Goal: Contribute content

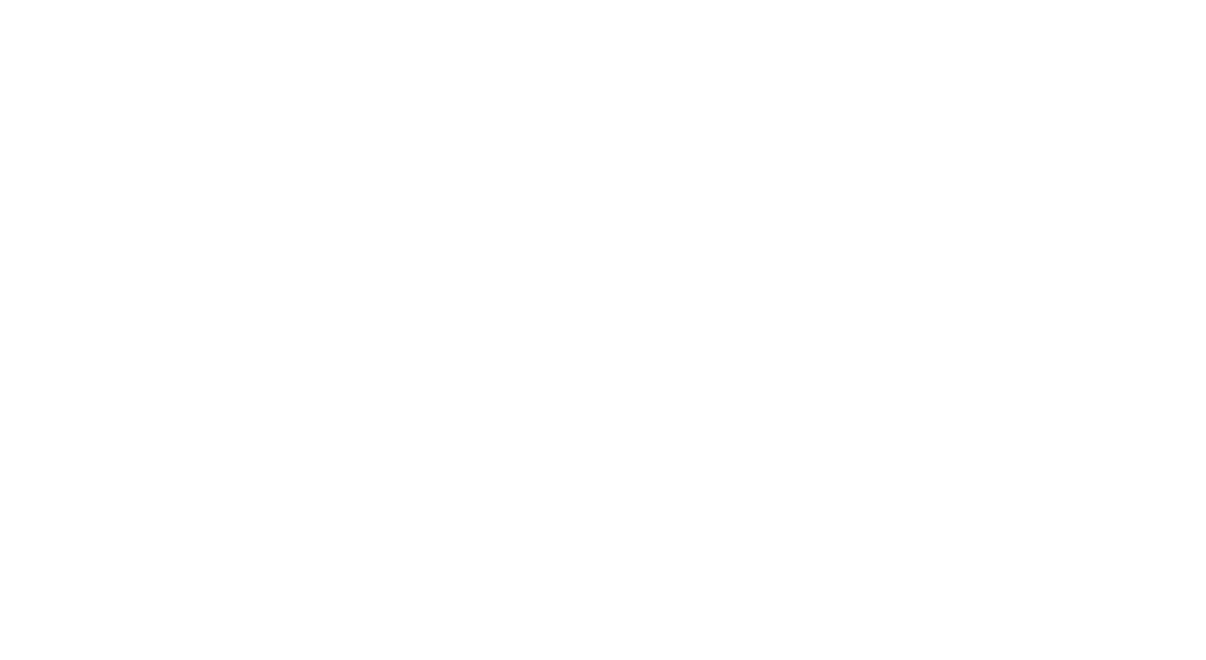
click at [588, 189] on html "Request failed with status code 500 Click here to reload the page" at bounding box center [603, 480] width 1206 height 960
click at [764, 227] on html "Request failed with status code 500 Click here to reload the page" at bounding box center [603, 480] width 1206 height 960
click at [798, 233] on html "Request failed with status code 500 Click here to reload the page" at bounding box center [603, 480] width 1206 height 960
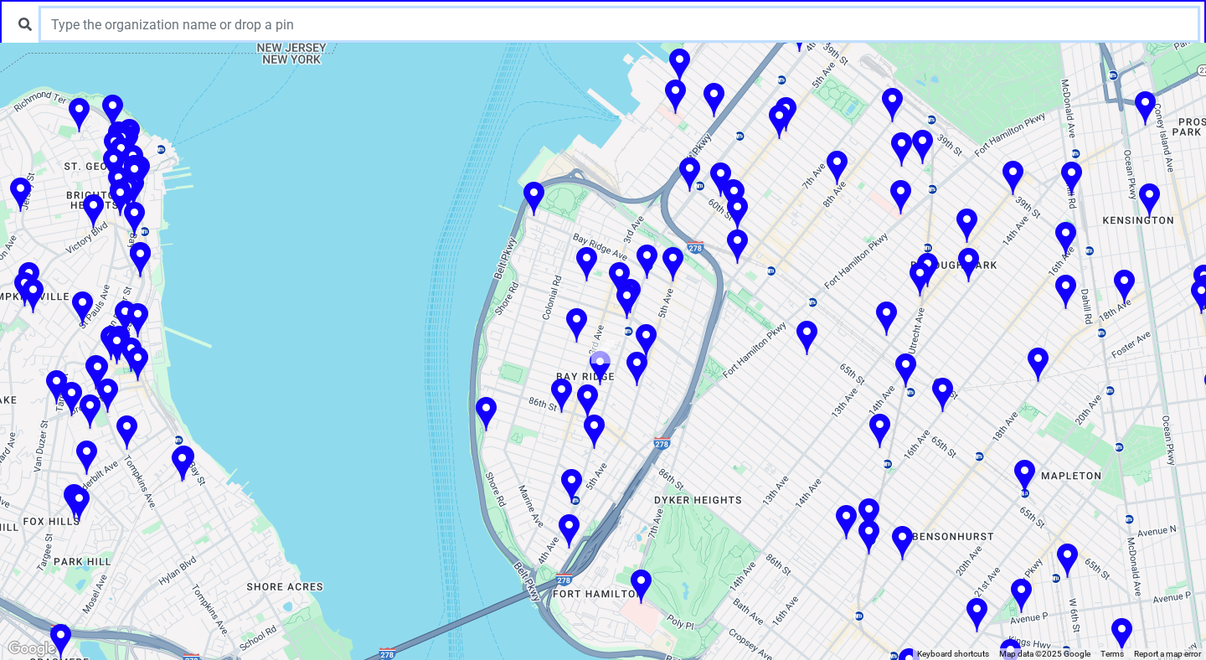
click at [471, 24] on input "text" at bounding box center [619, 24] width 1157 height 32
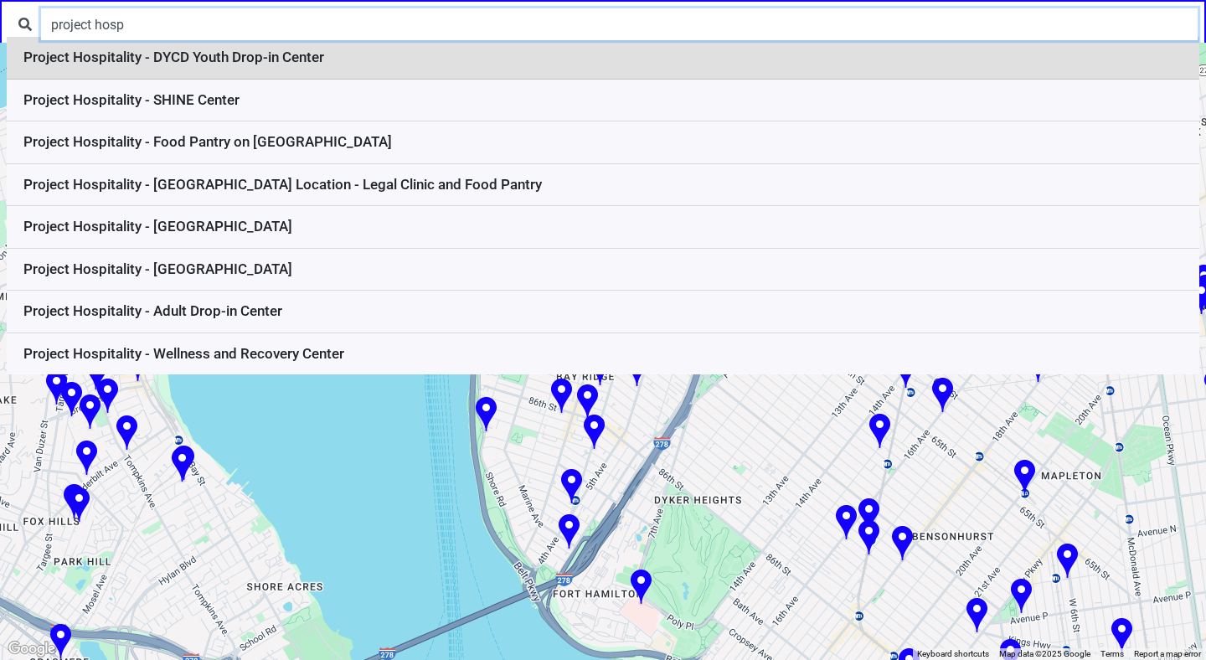
type input "project hosp"
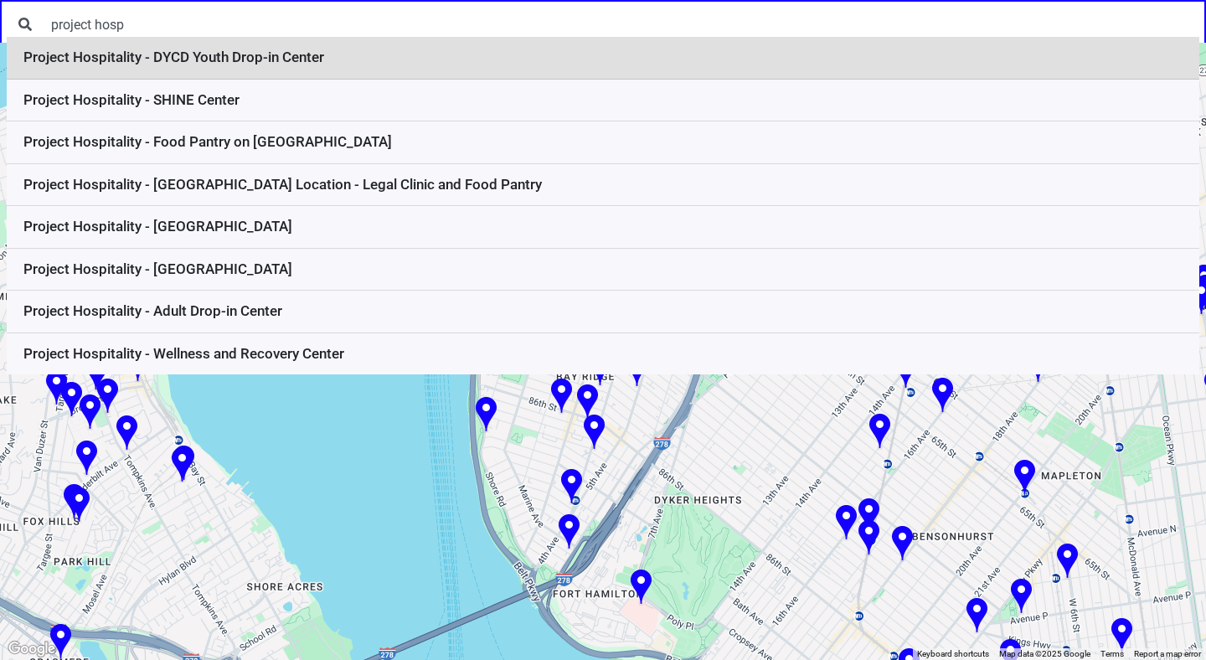
click at [470, 45] on li "Project Hospitality - DYCD Youth Drop-in Center" at bounding box center [603, 58] width 1193 height 43
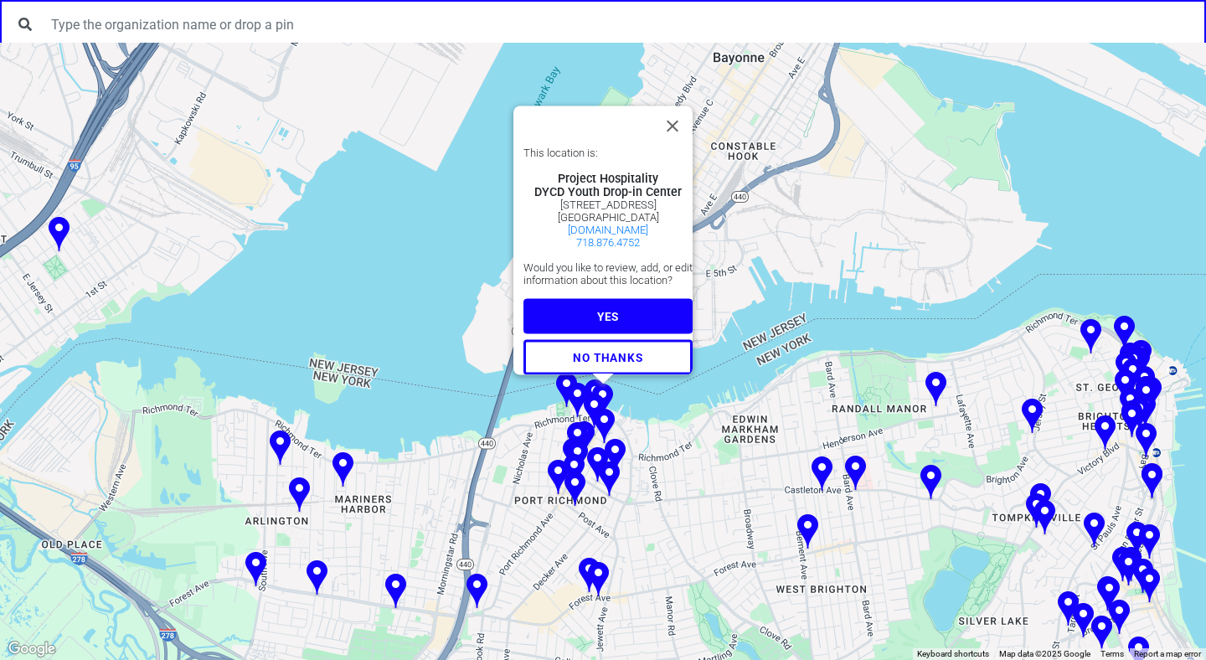
click at [608, 309] on span "YES" at bounding box center [608, 315] width 22 height 13
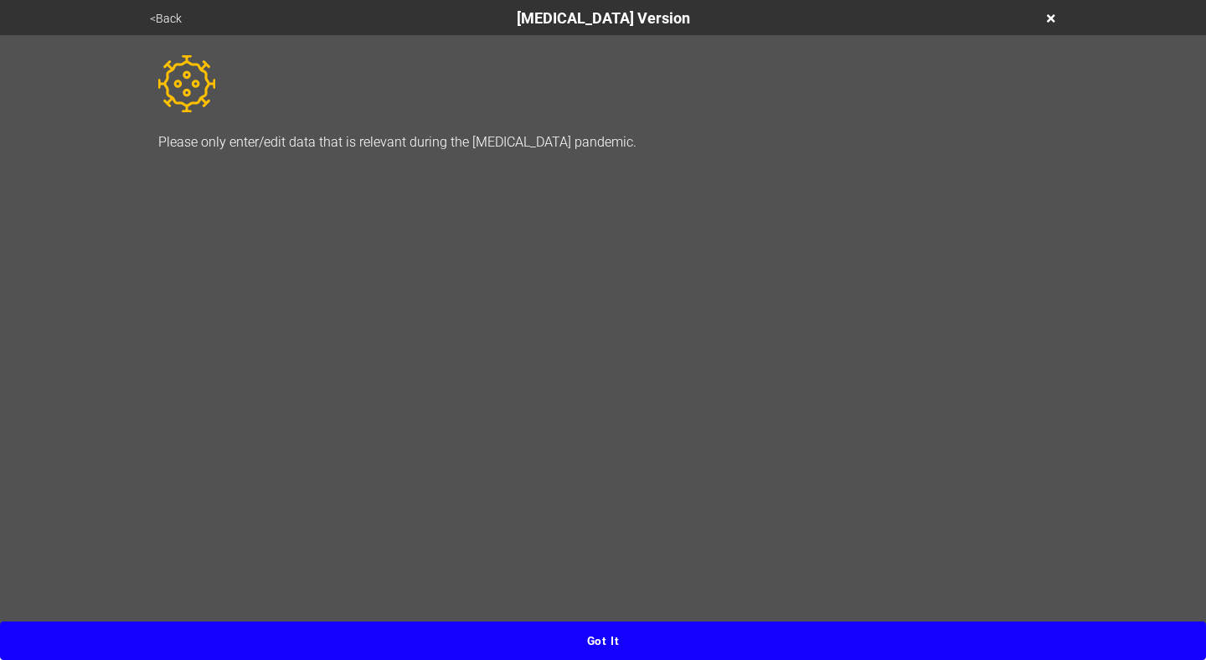
click at [620, 629] on button "Got it" at bounding box center [603, 641] width 1206 height 39
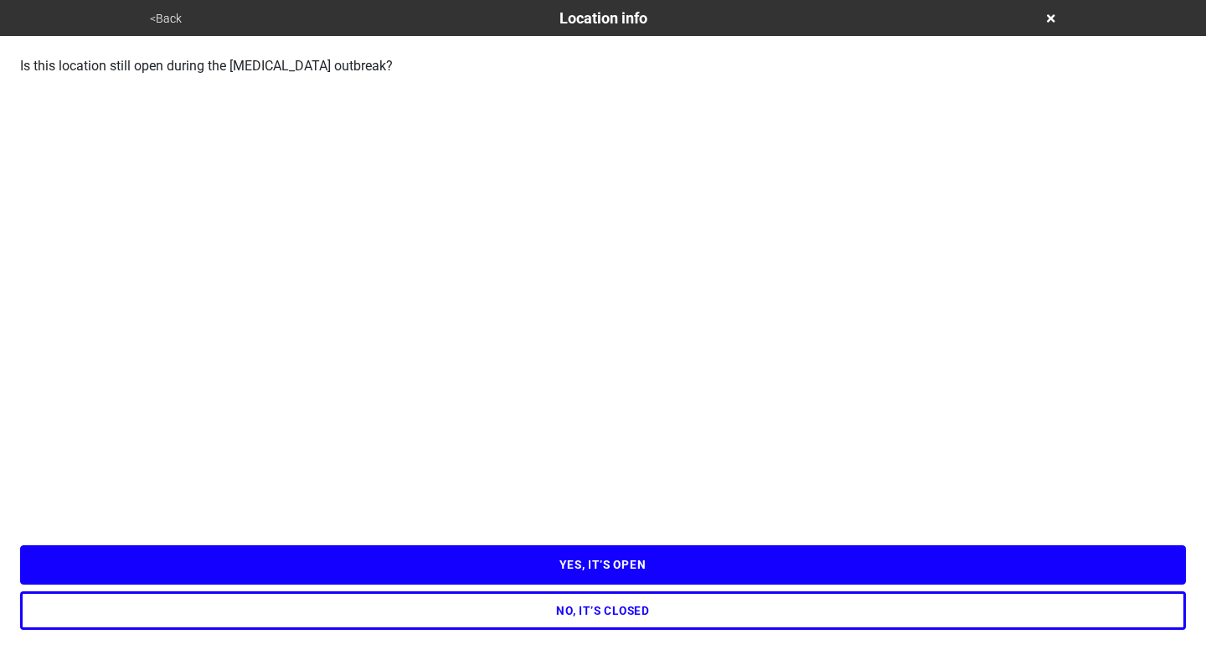
click at [639, 576] on button "YES, IT’S OPEN" at bounding box center [603, 564] width 1166 height 39
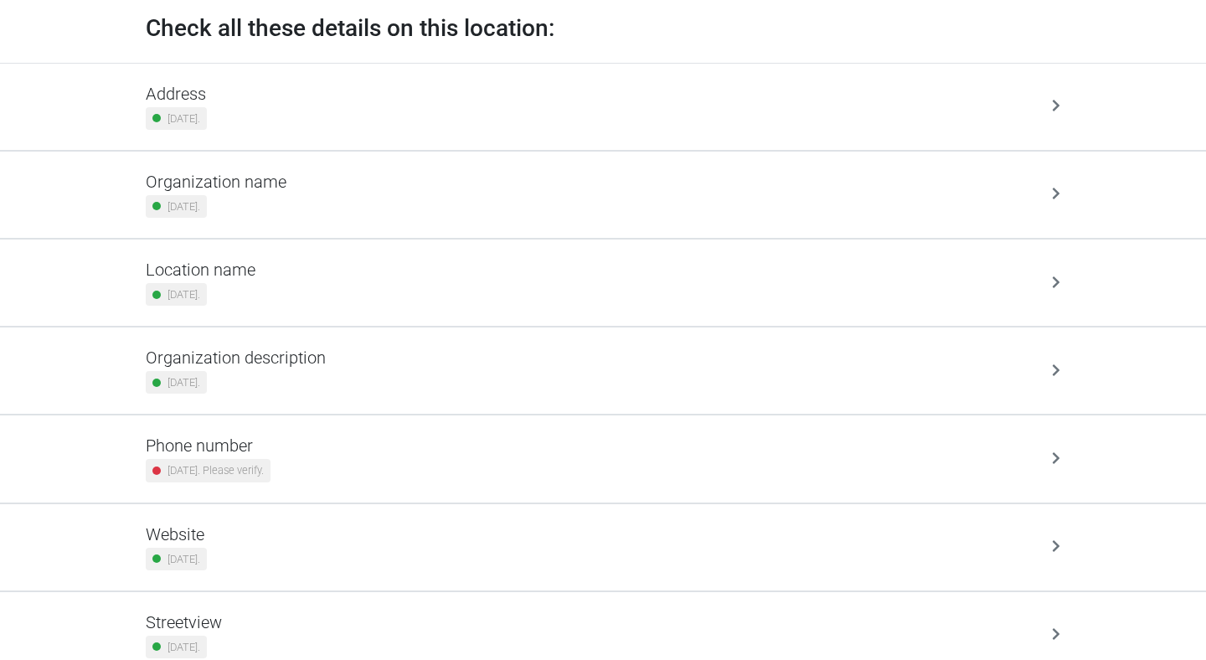
scroll to position [124, 0]
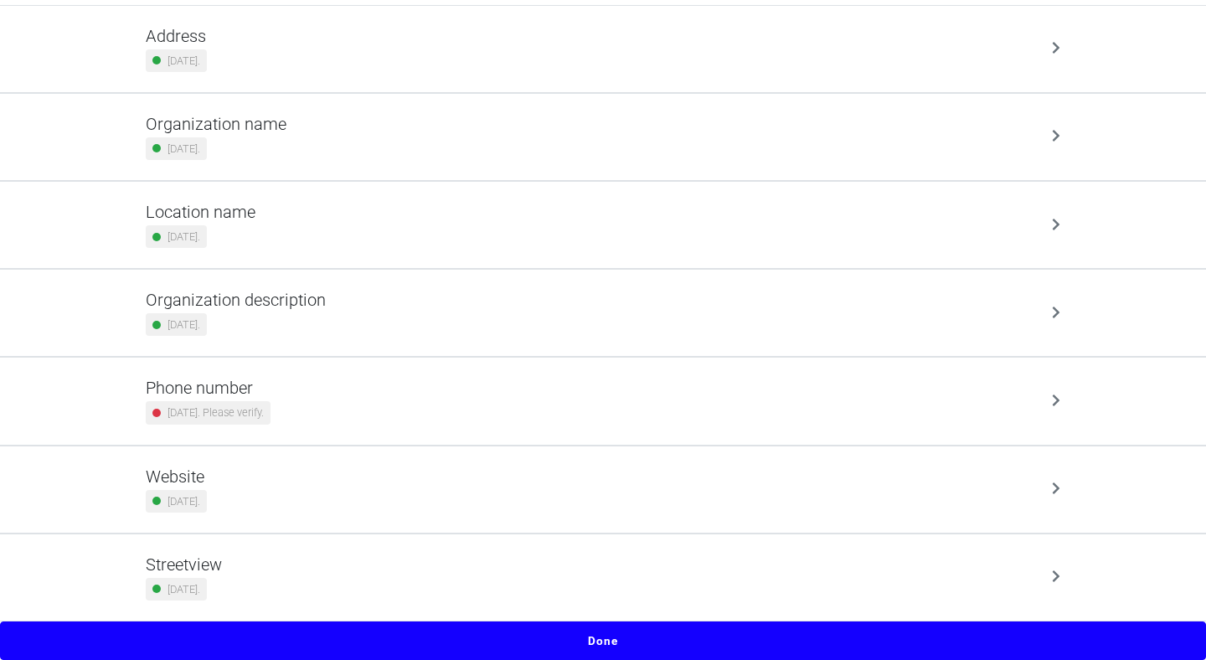
click at [638, 631] on button "Done" at bounding box center [603, 641] width 1206 height 39
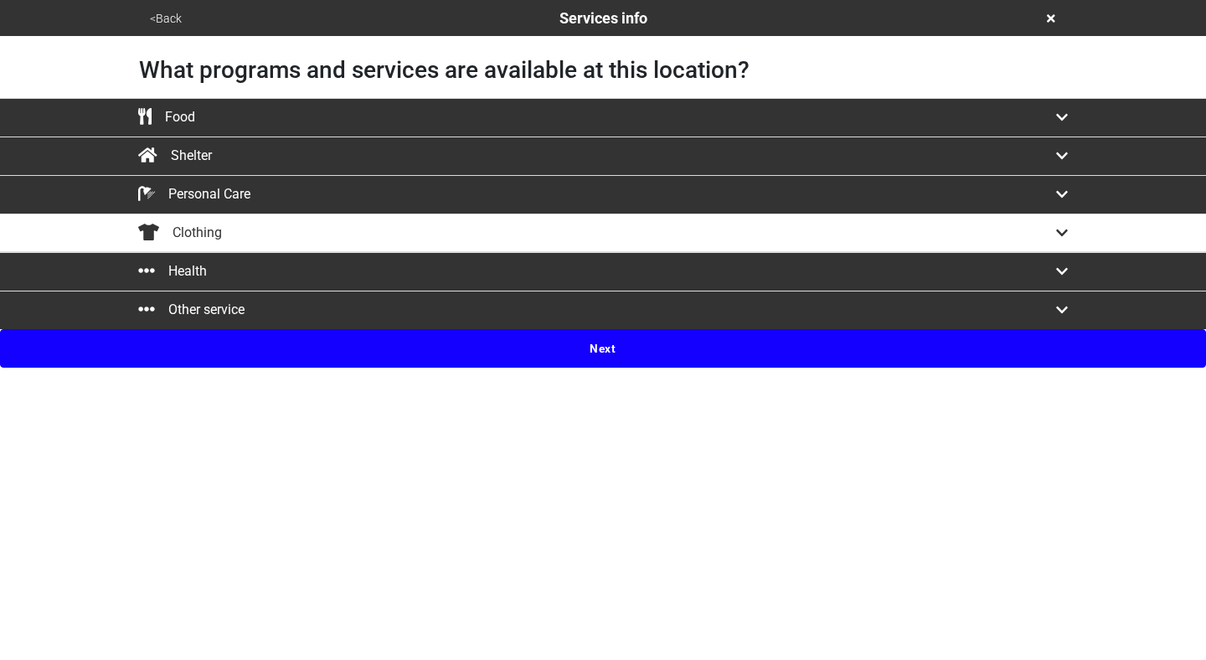
click at [606, 354] on button "Next" at bounding box center [603, 348] width 1206 height 39
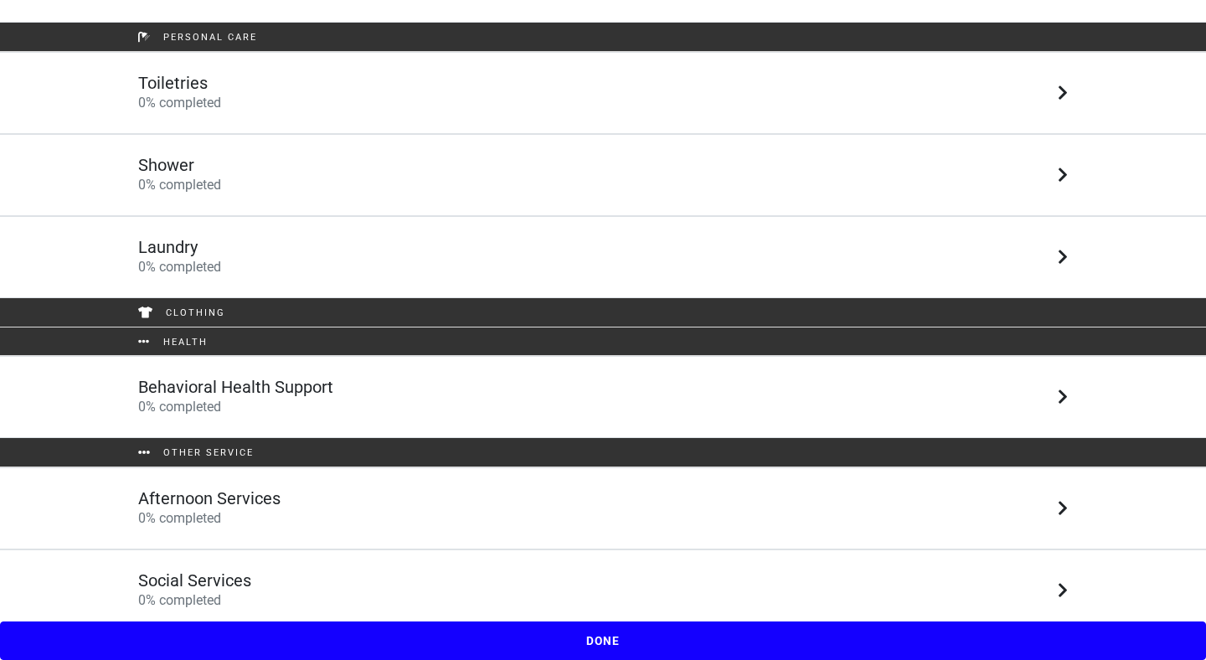
scroll to position [300, 0]
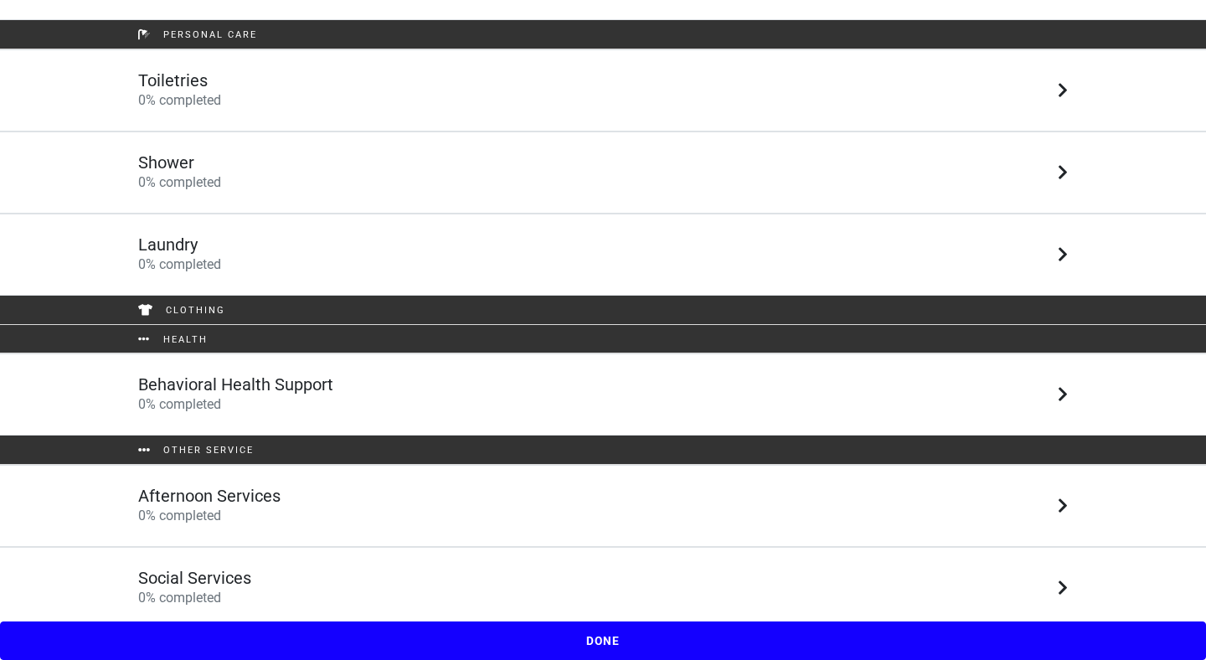
click at [475, 418] on link "Behavioral Health Support 0 % completed" at bounding box center [603, 395] width 1206 height 82
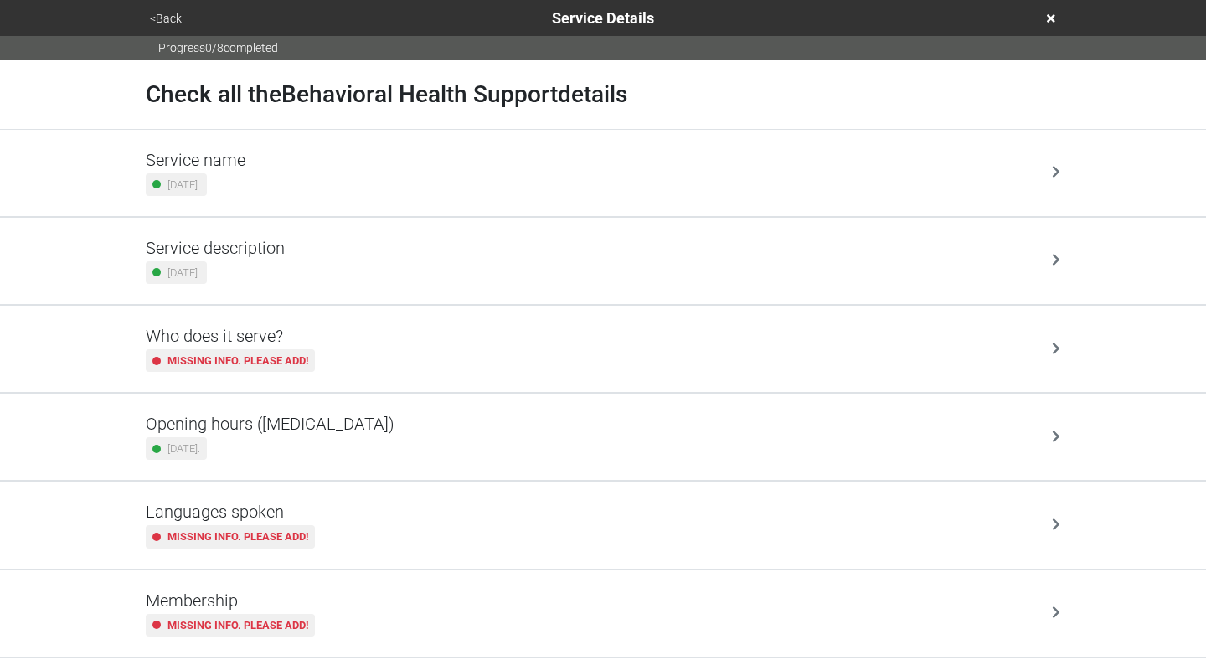
click at [488, 354] on div "Who does it serve? Missing info. Please add!" at bounding box center [603, 349] width 915 height 46
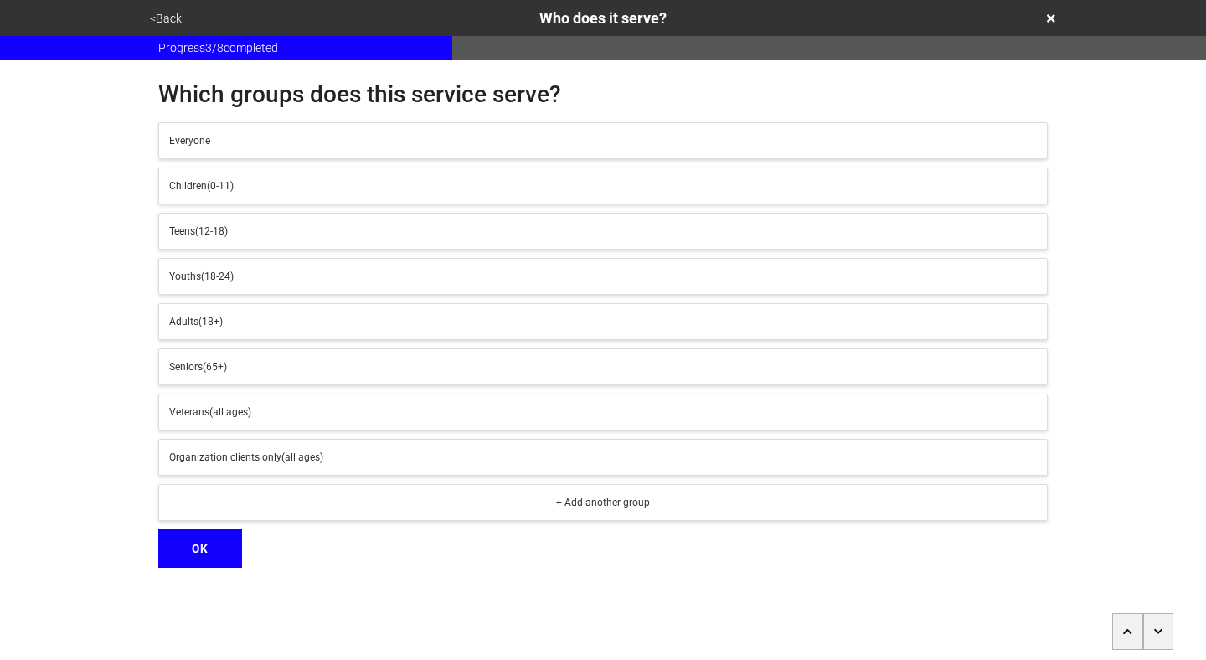
click at [483, 277] on div "Youths (18-24)" at bounding box center [603, 276] width 868 height 15
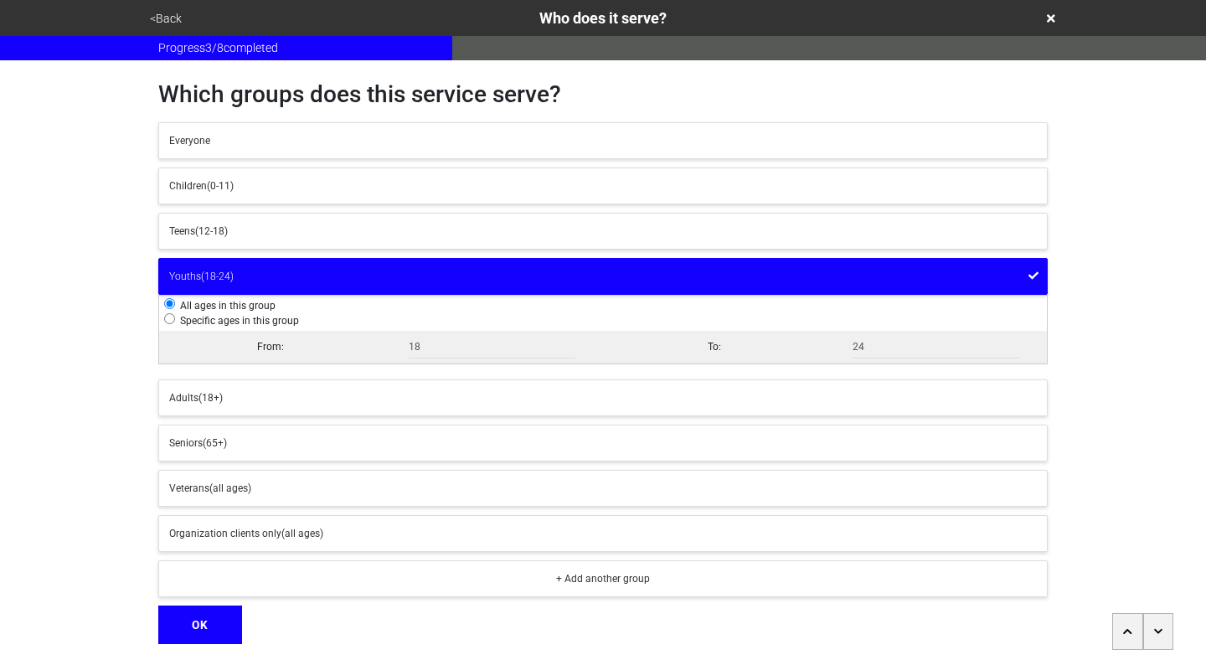
click at [170, 319] on input "radio" at bounding box center [169, 318] width 11 height 11
radio input "true"
radio input "false"
click at [421, 353] on input "18" at bounding box center [492, 347] width 167 height 23
radio input "false"
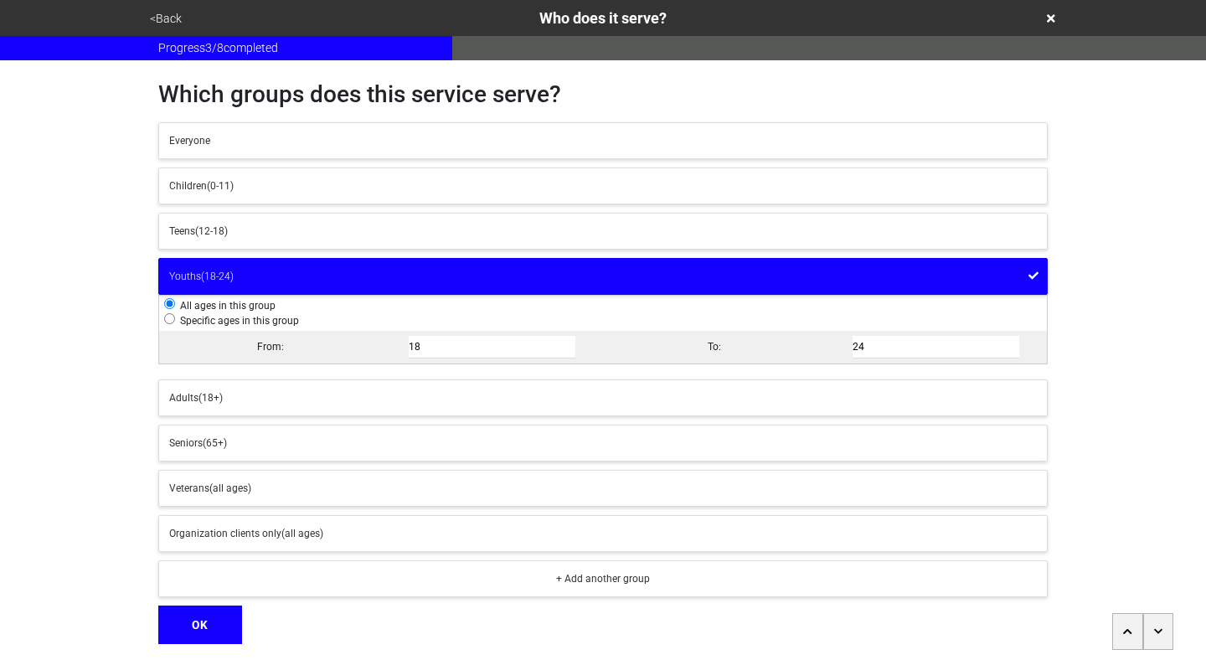
radio input "true"
type input "16"
click at [1066, 354] on div "Which groups does this service serve? Everyone Children (0-11) Teens (12-18) Yo…" at bounding box center [603, 352] width 930 height 584
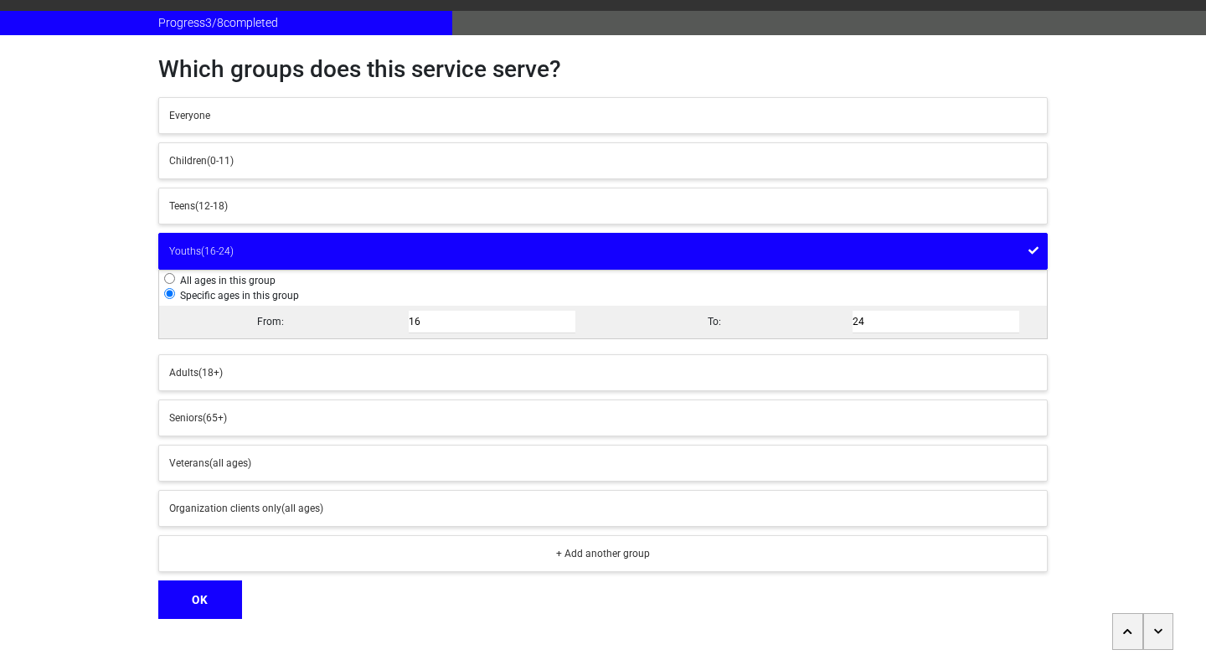
scroll to position [51, 0]
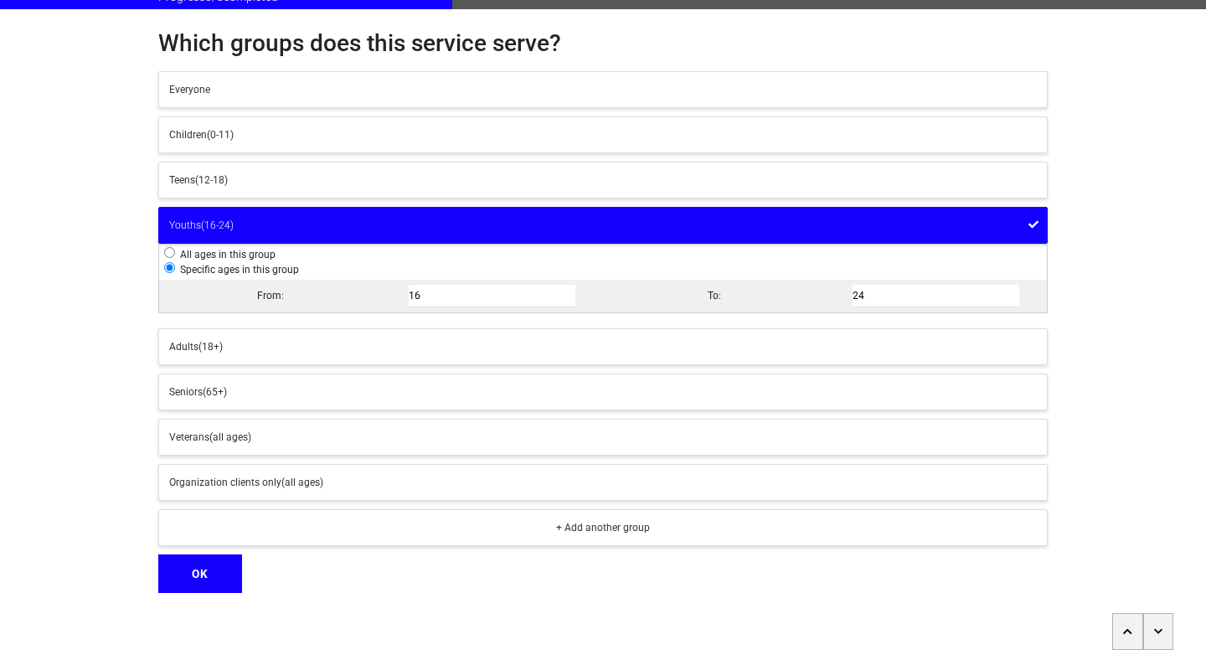
click at [194, 576] on button "OK" at bounding box center [200, 574] width 84 height 39
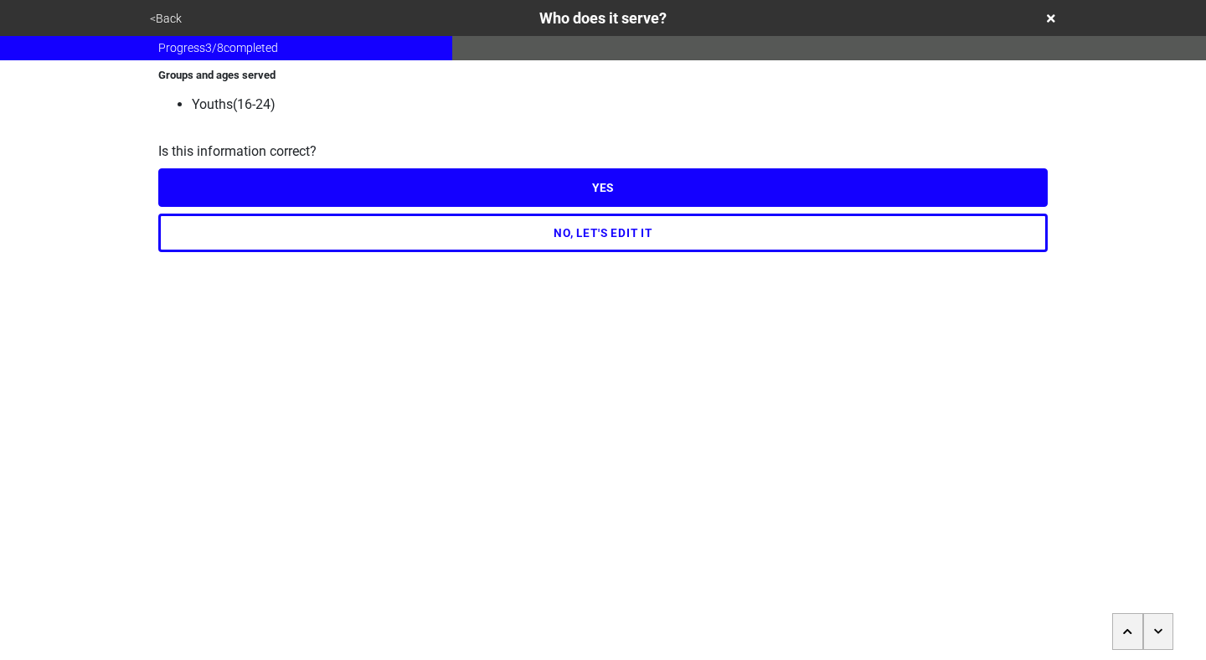
click at [622, 173] on button "YES" at bounding box center [603, 187] width 890 height 39
